Goal: Information Seeking & Learning: Learn about a topic

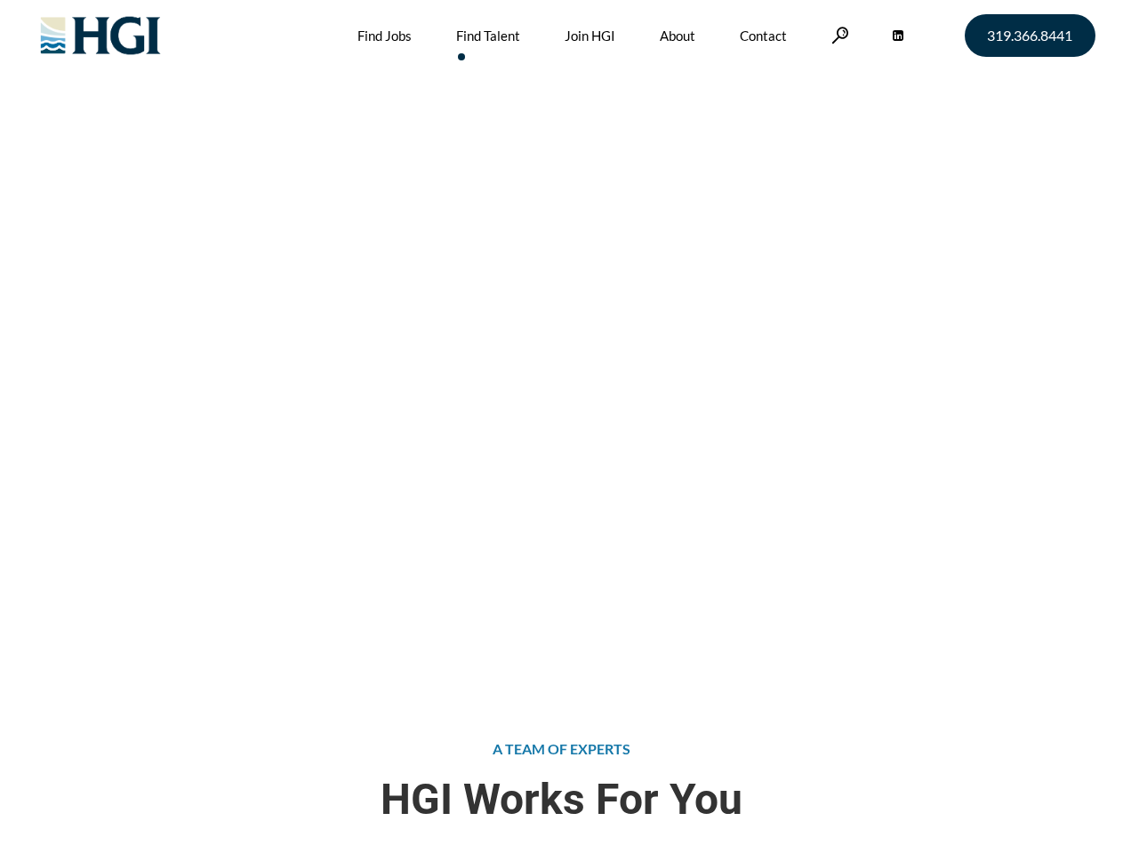
click at [561, 427] on div "Attract the Right Talent Home » Find Talent" at bounding box center [561, 341] width 1123 height 683
click at [837, 35] on link at bounding box center [840, 35] width 18 height 17
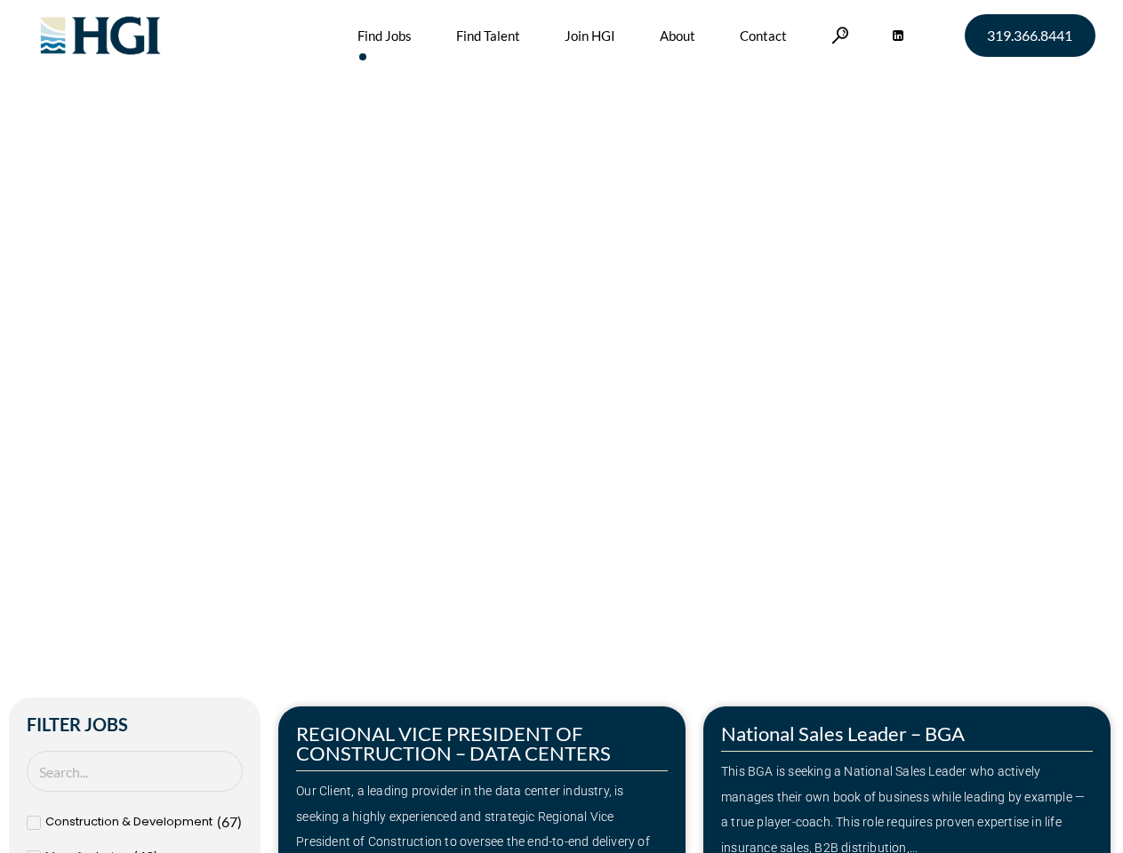
click at [561, 427] on div "Make Your Next Move Home » Jobs" at bounding box center [561, 375] width 1013 height 751
click at [837, 35] on link at bounding box center [840, 35] width 18 height 17
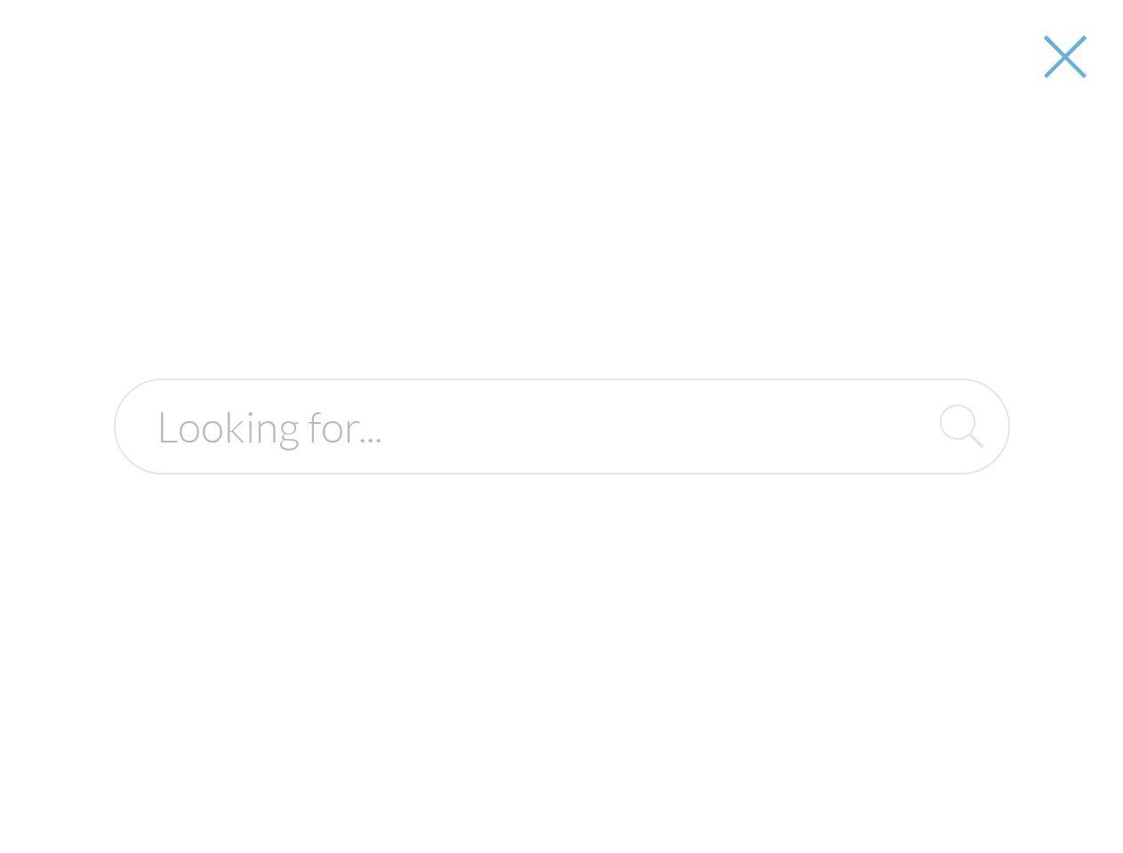
click at [482, 780] on div "Our Client, a leading provider in the data center industry, is seeking a highly…" at bounding box center [482, 830] width 372 height 102
click at [907, 475] on form at bounding box center [562, 427] width 896 height 96
